Goal: Information Seeking & Learning: Learn about a topic

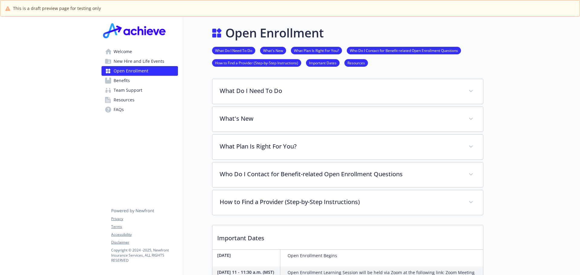
click at [361, 65] on link "Resources" at bounding box center [356, 63] width 24 height 6
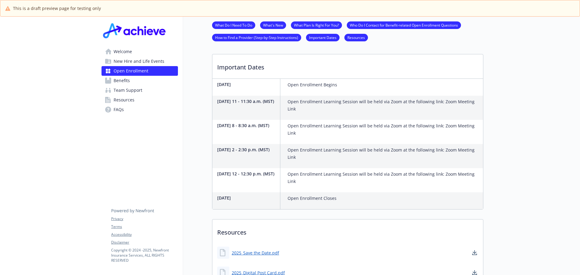
scroll to position [155, 5]
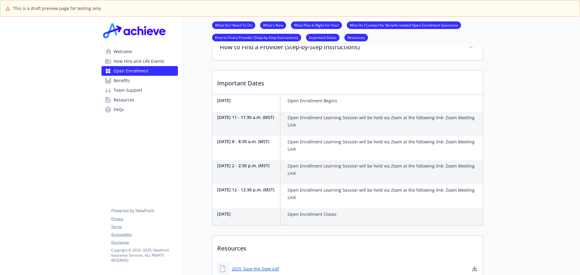
click at [421, 115] on p "Open Enrollment Learning Session will be held via Zoom at the following link: Z…" at bounding box center [383, 121] width 193 height 14
drag, startPoint x: 526, startPoint y: 103, endPoint x: 527, endPoint y: 35, distance: 67.9
click at [526, 102] on div at bounding box center [531, 122] width 97 height 520
